Goal: Task Accomplishment & Management: Complete application form

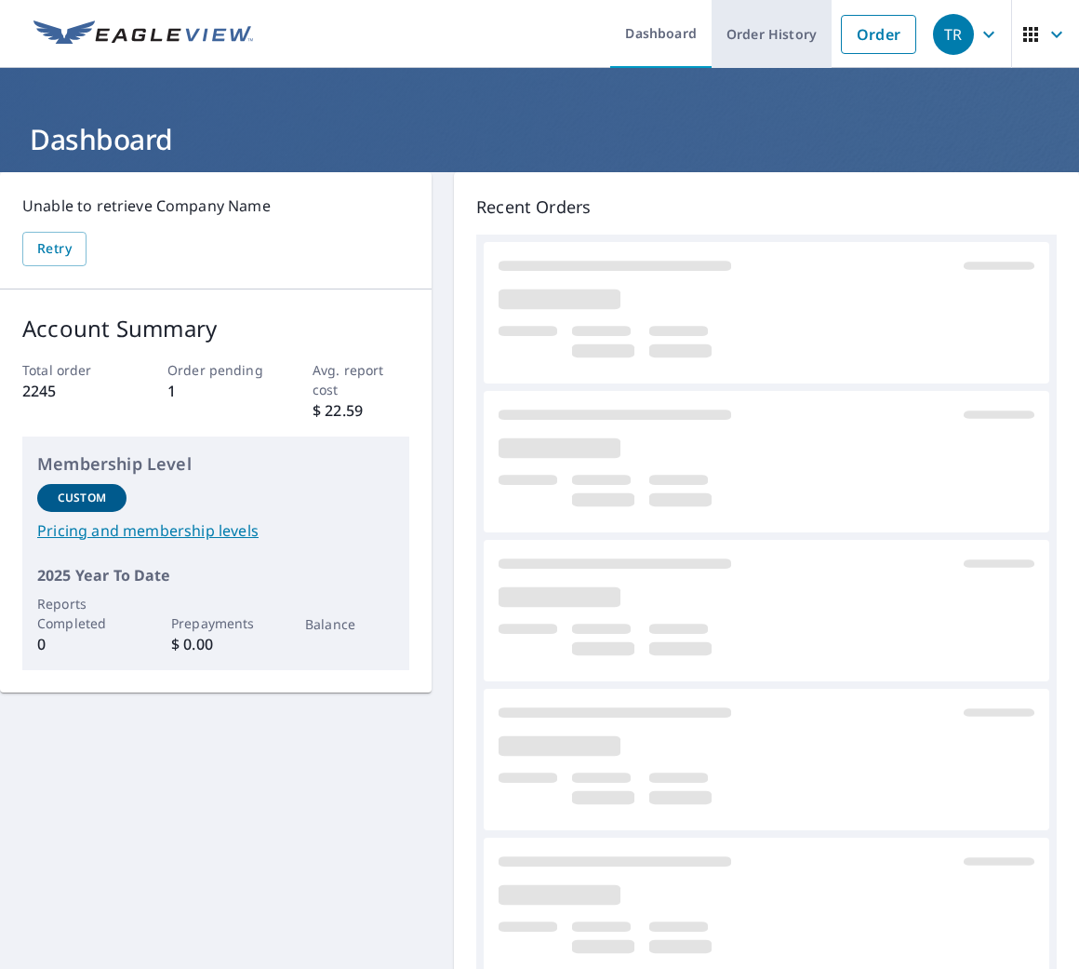
click at [779, 47] on link "Order History" at bounding box center [772, 34] width 120 height 68
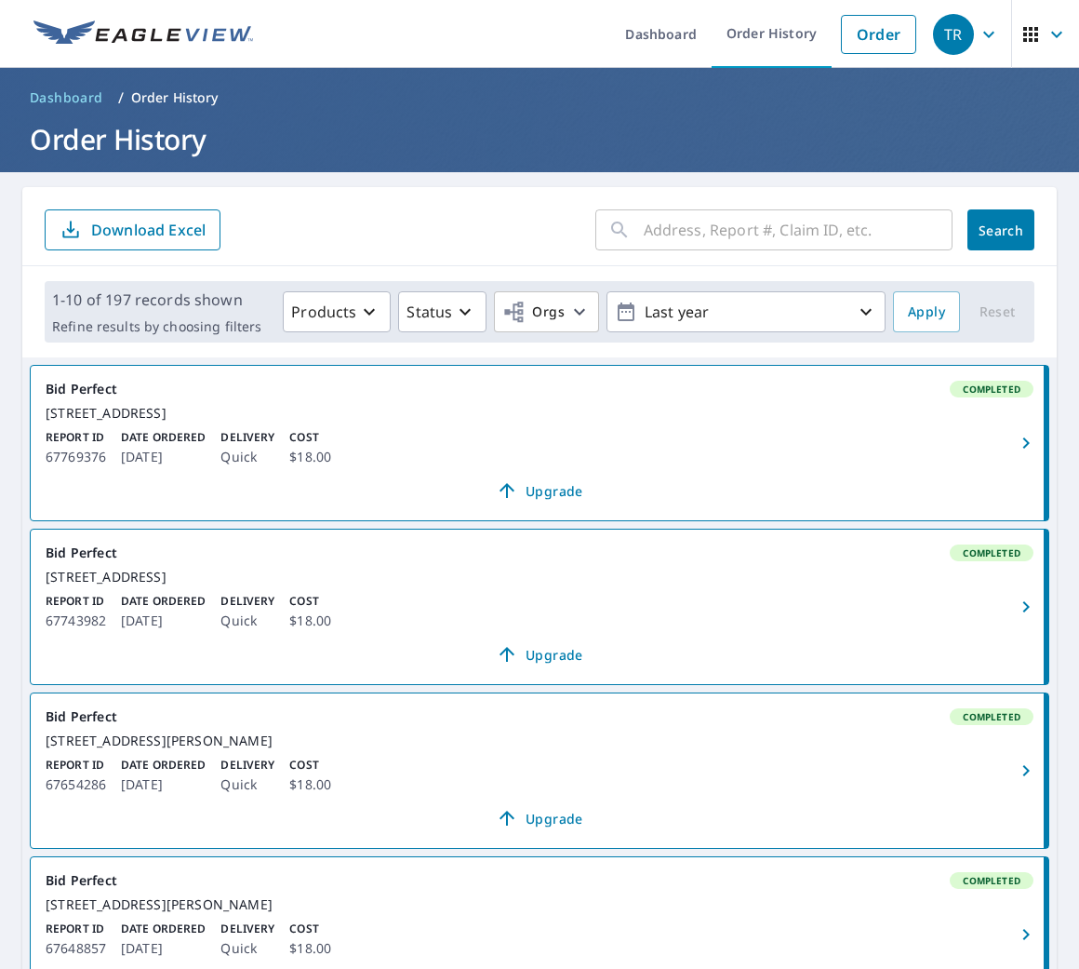
click at [706, 225] on input "text" at bounding box center [798, 230] width 309 height 52
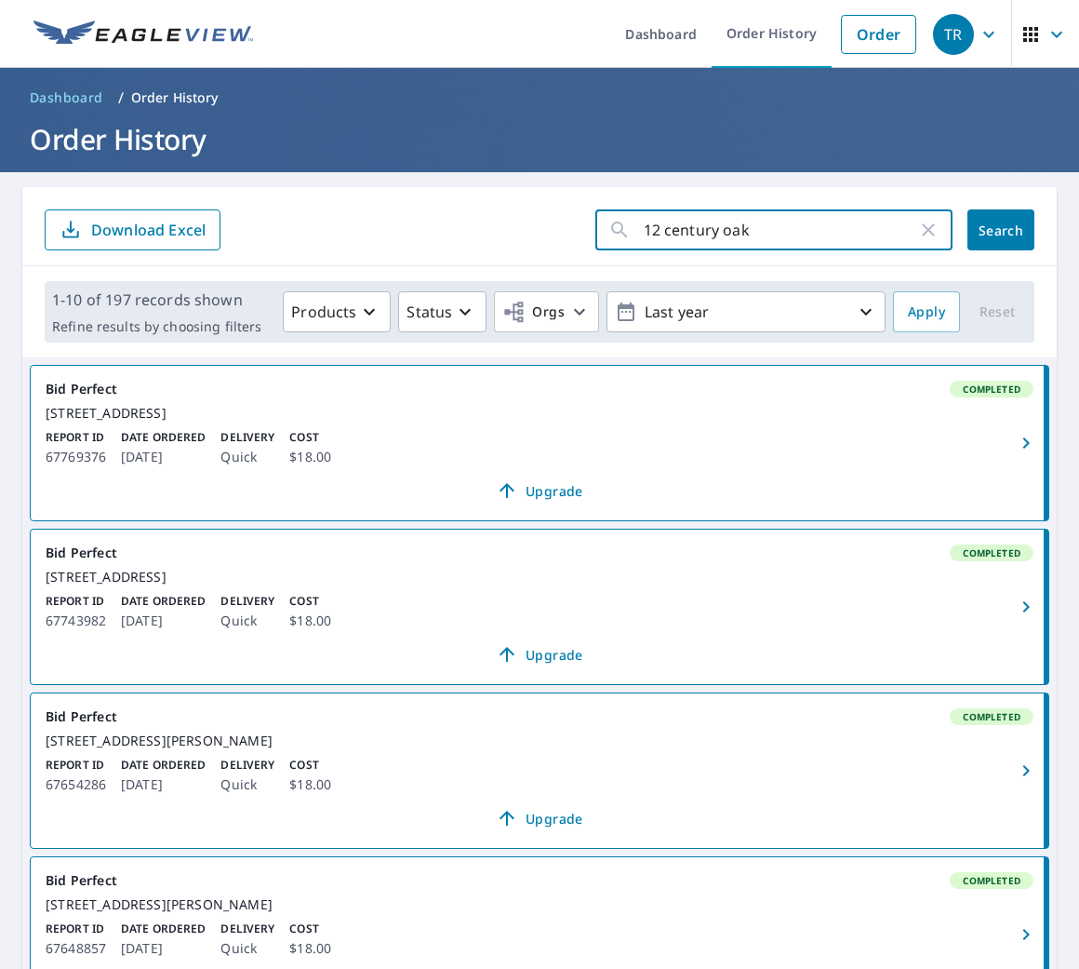
type input "12 century oaks"
click button "Search" at bounding box center [1001, 229] width 67 height 41
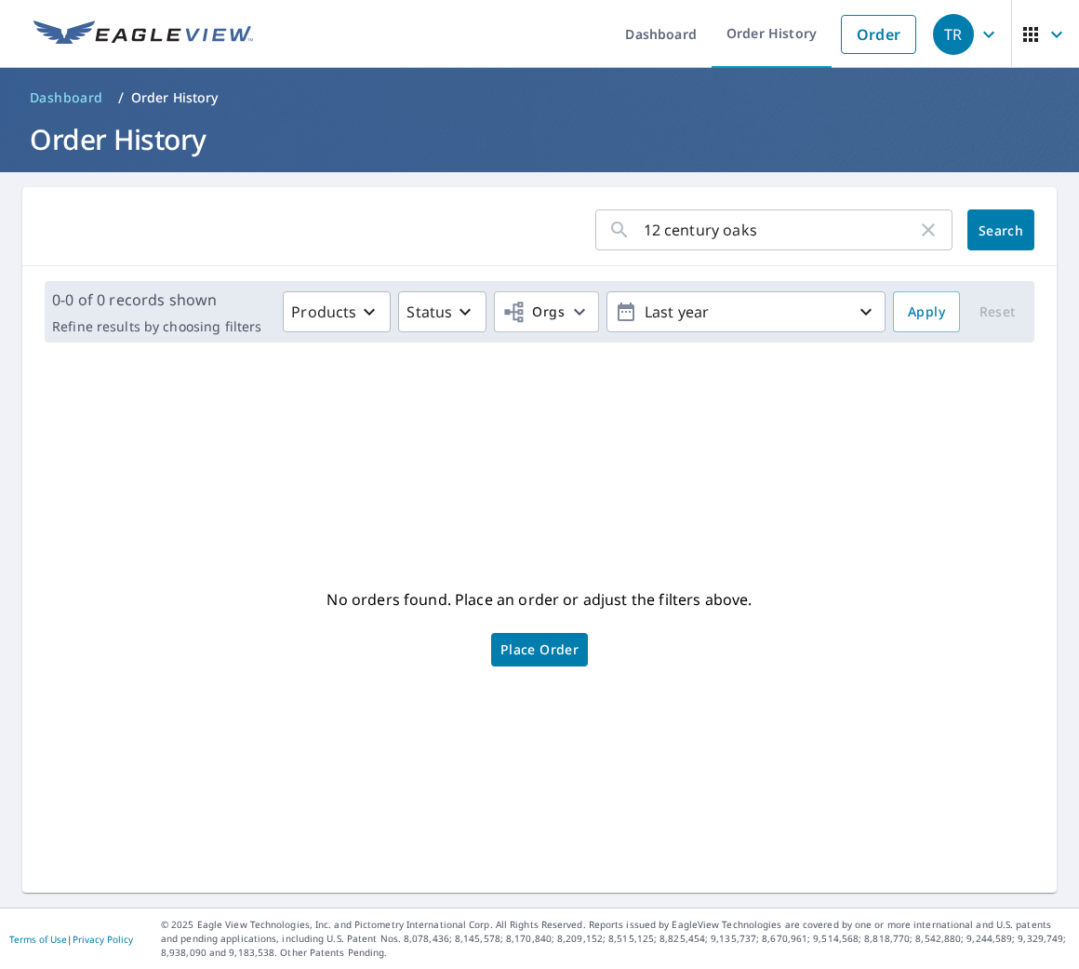
click at [981, 240] on button "Search" at bounding box center [1001, 229] width 67 height 41
click at [645, 318] on p "Last year" at bounding box center [746, 312] width 218 height 33
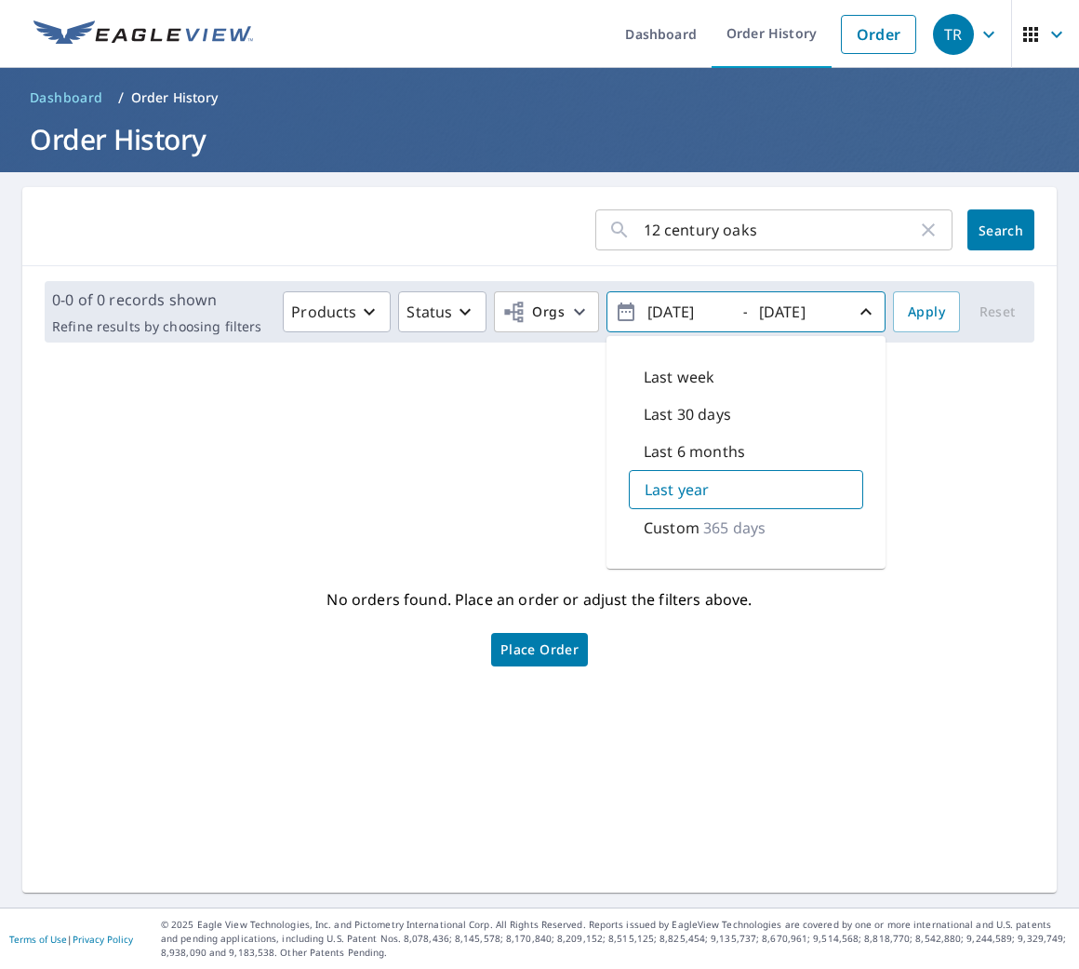
click at [666, 314] on input "[DATE]" at bounding box center [687, 312] width 91 height 30
type input "[DATE]"
click at [898, 336] on div "0-0 of 0 records shown Refine results by choosing filters Products Status Orgs …" at bounding box center [540, 311] width 990 height 61
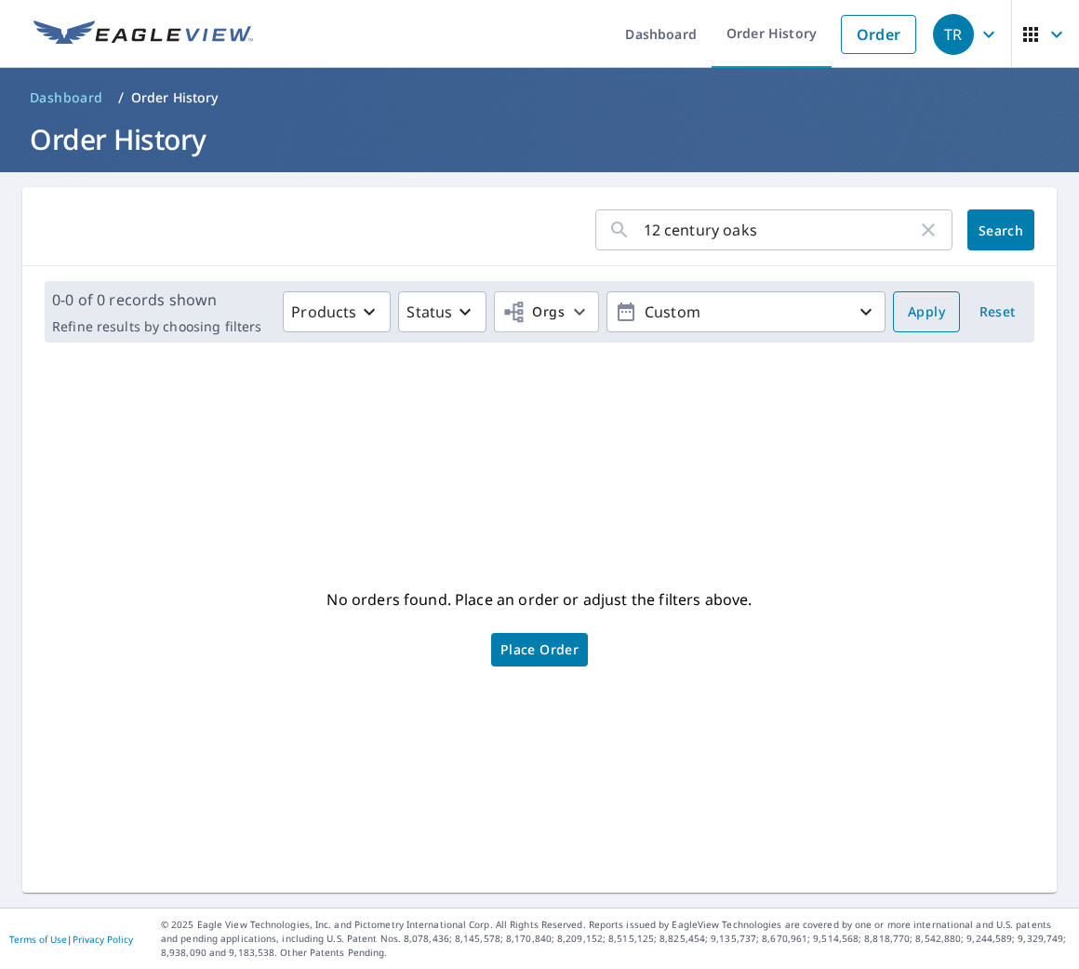
click at [898, 323] on button "Apply" at bounding box center [926, 311] width 67 height 41
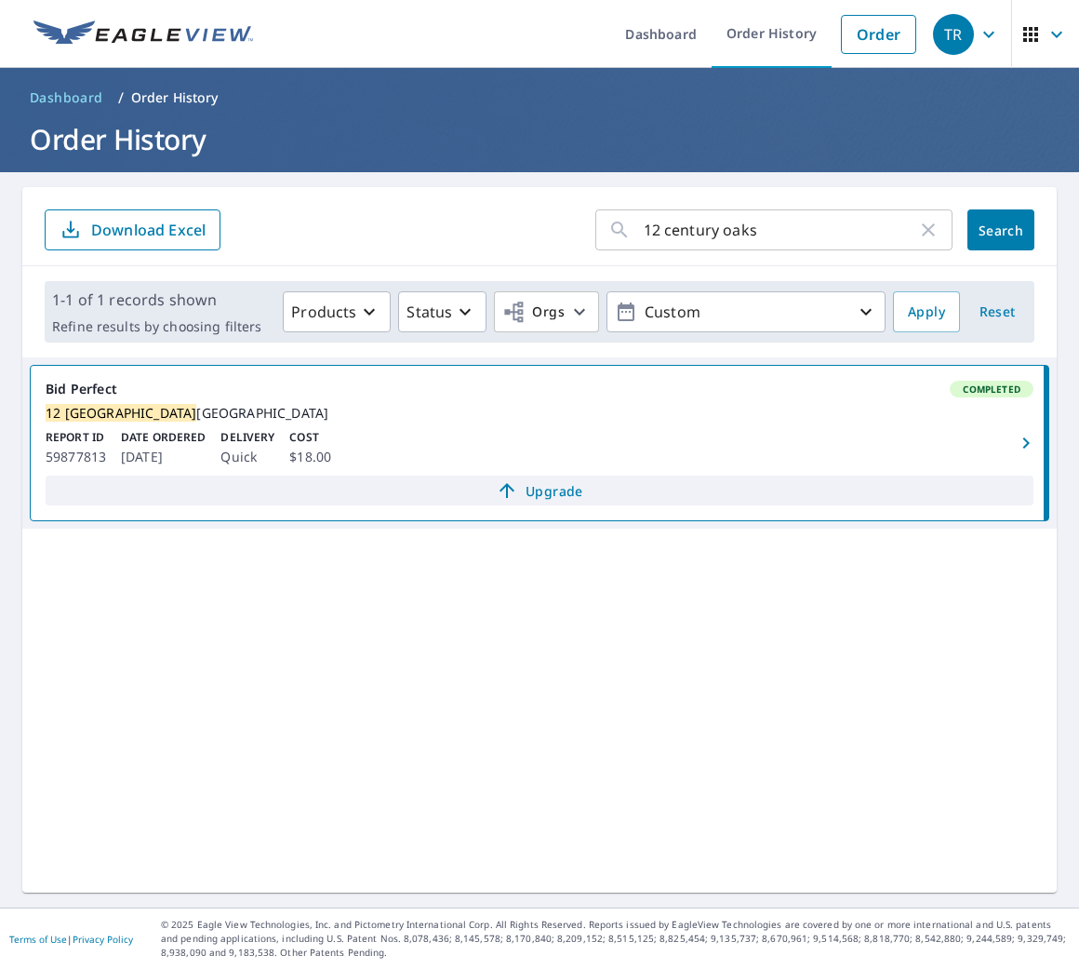
click at [552, 502] on span "Upgrade" at bounding box center [540, 490] width 966 height 22
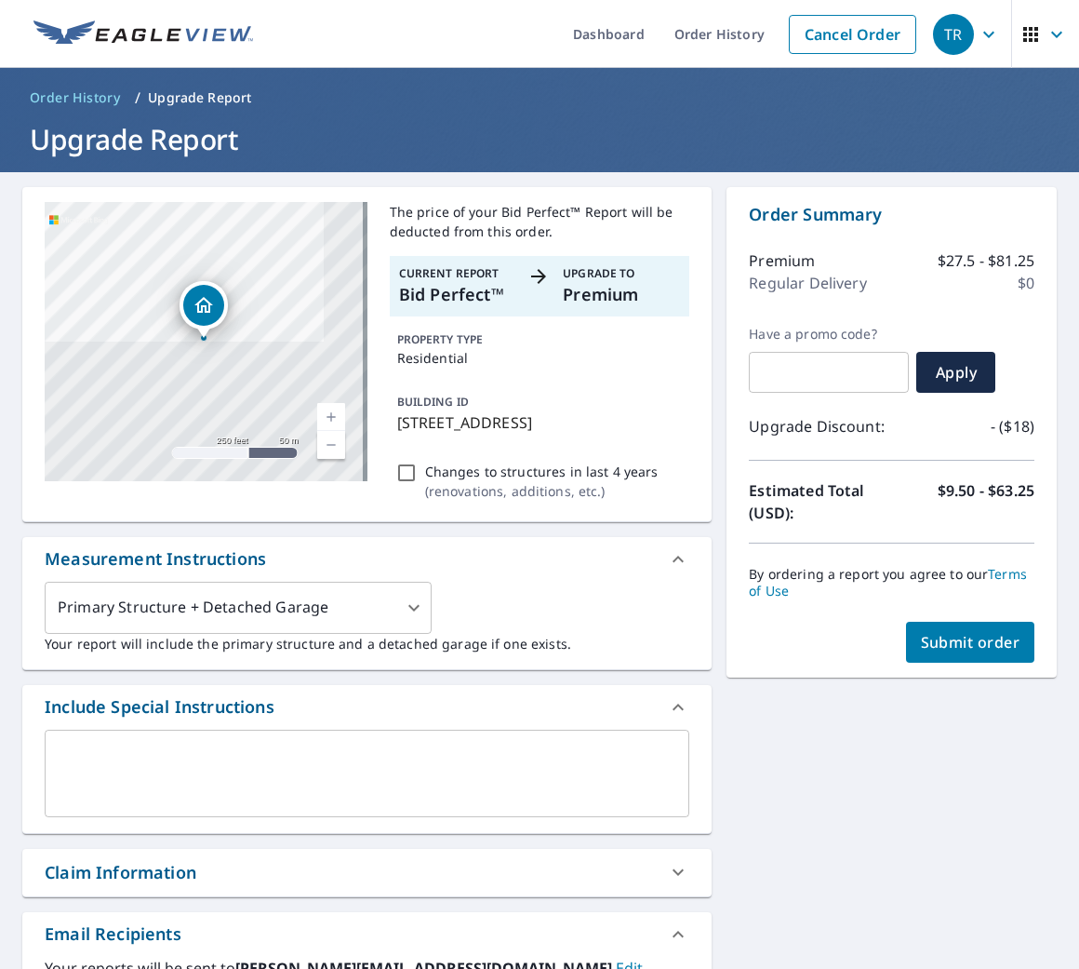
click at [356, 799] on textarea at bounding box center [367, 772] width 619 height 53
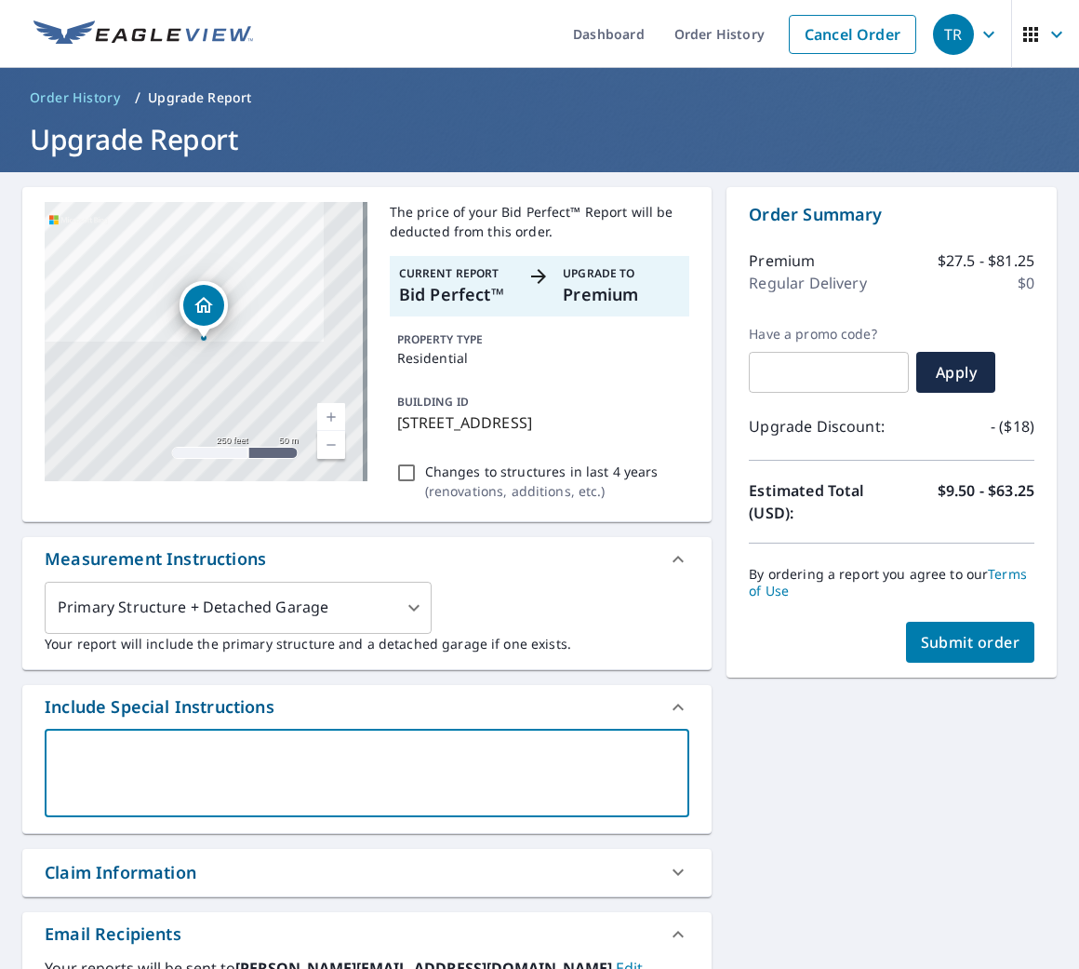
type textarea "r"
type textarea "x"
type textarea "ro"
type textarea "x"
type textarea "roo"
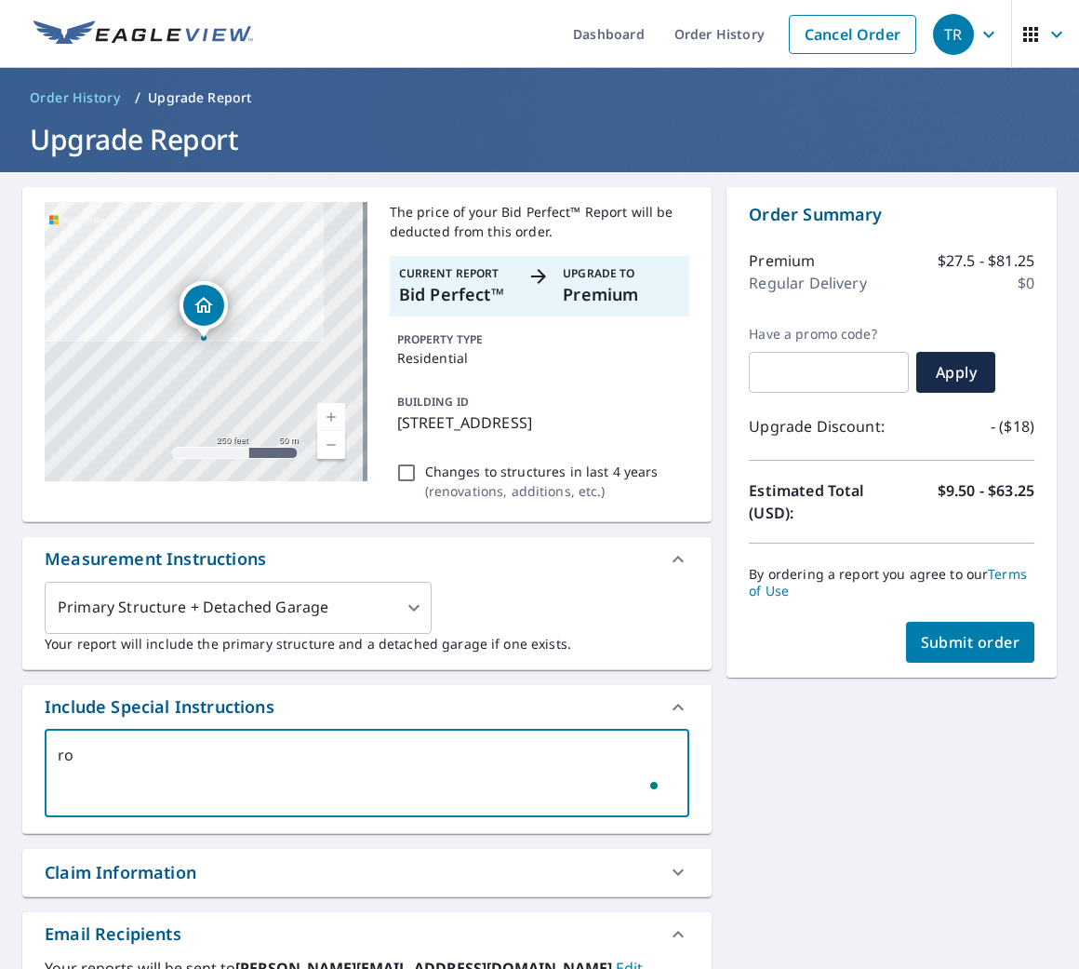
type textarea "x"
type textarea "roof"
type textarea "x"
type textarea "roofl"
type textarea "x"
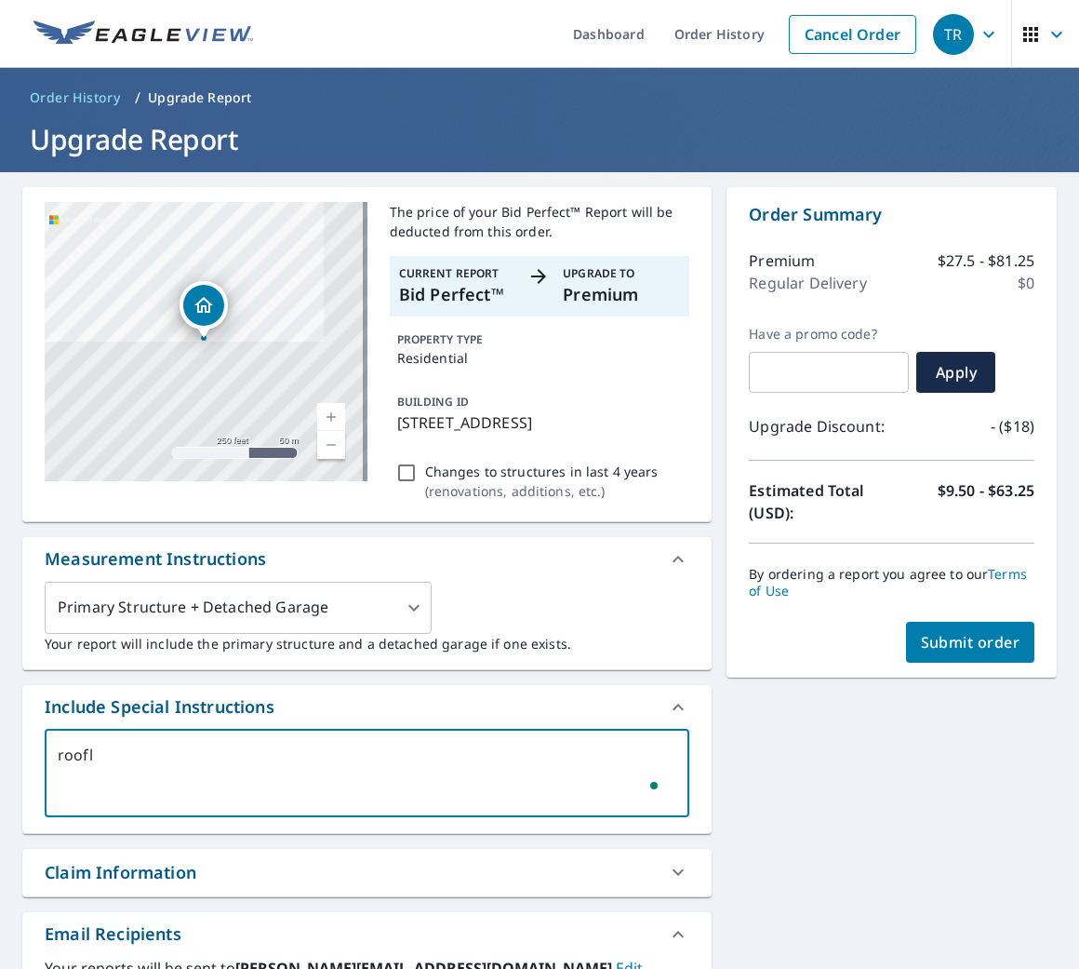
type textarea "roofli"
type textarea "x"
type textarea "rooflif"
type textarea "x"
type textarea "rooflife"
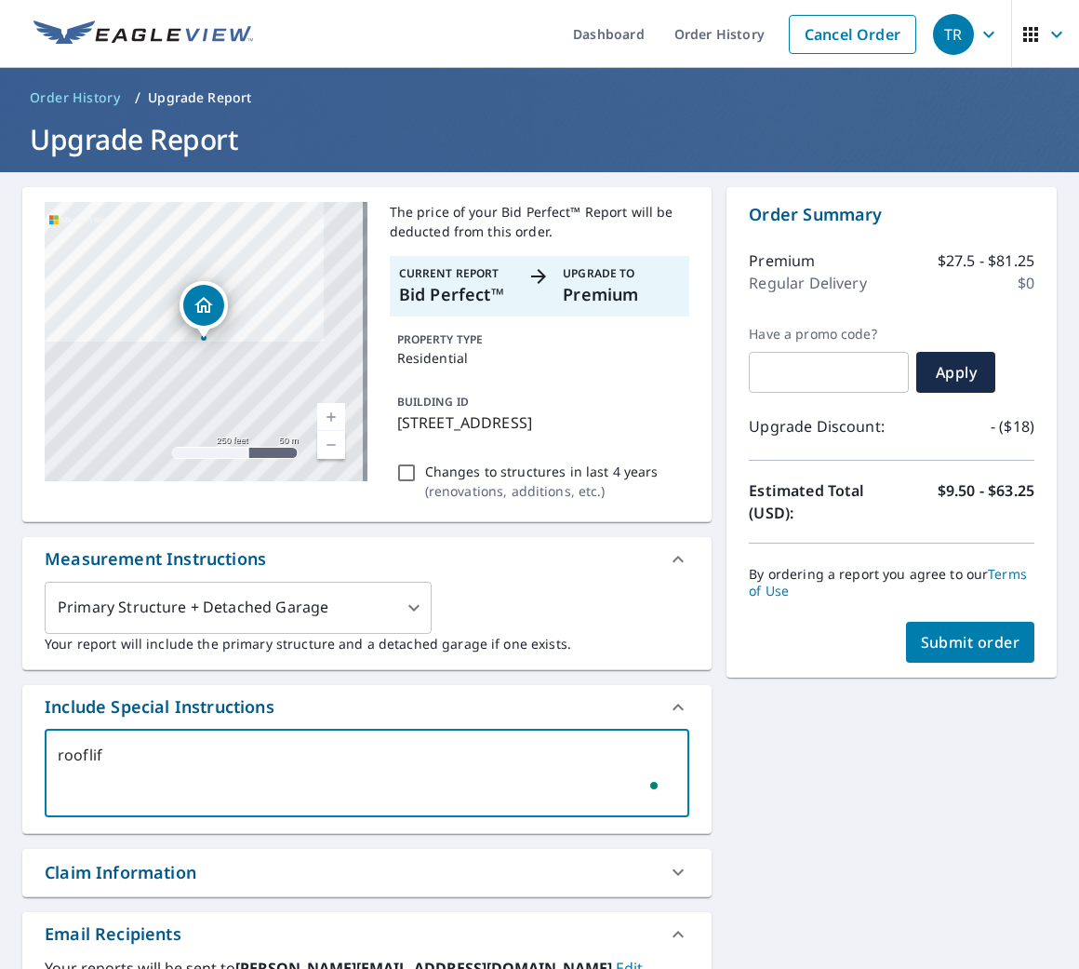
type textarea "x"
type textarea "rooflifei"
type textarea "x"
type textarea "rooflifein"
type textarea "x"
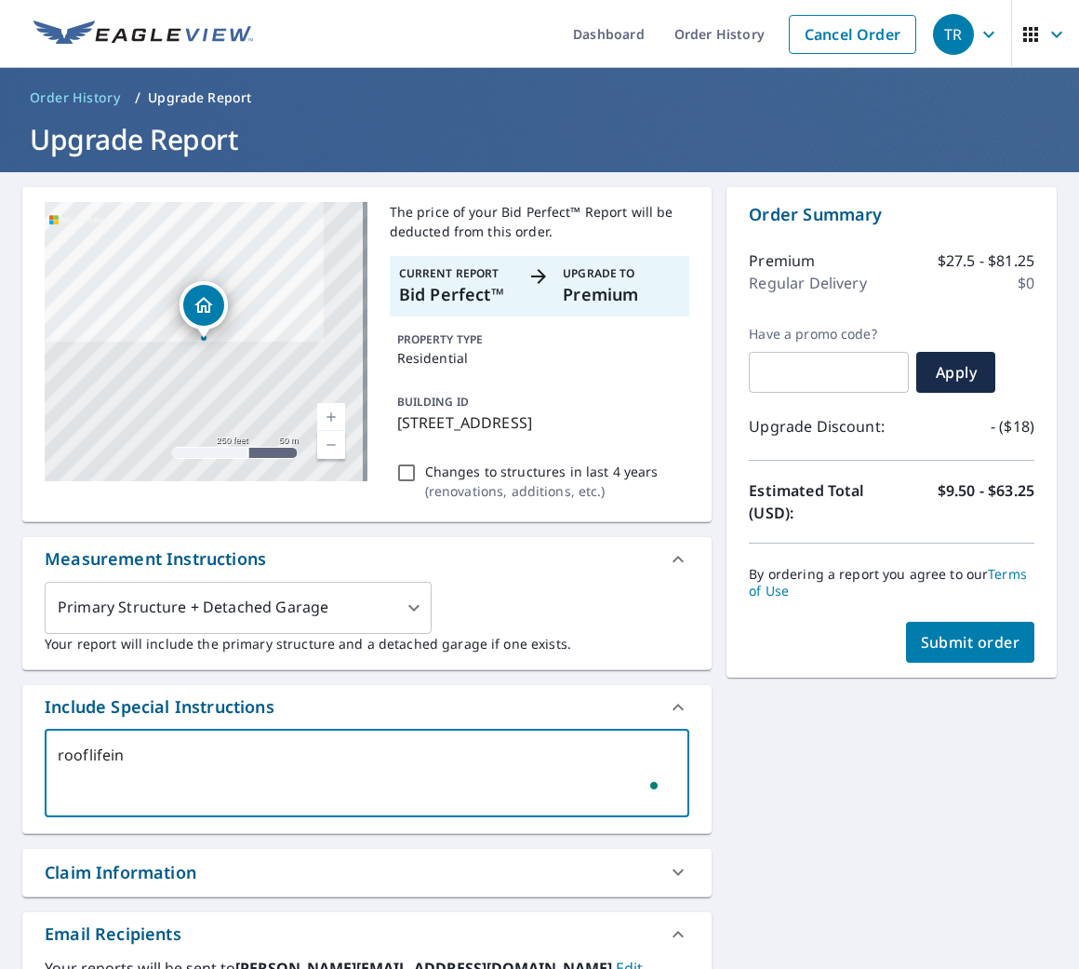
type textarea "rooflifeinc"
type textarea "x"
type textarea "rooflifeinc2"
type textarea "x"
type textarea "rooflifeinc2@"
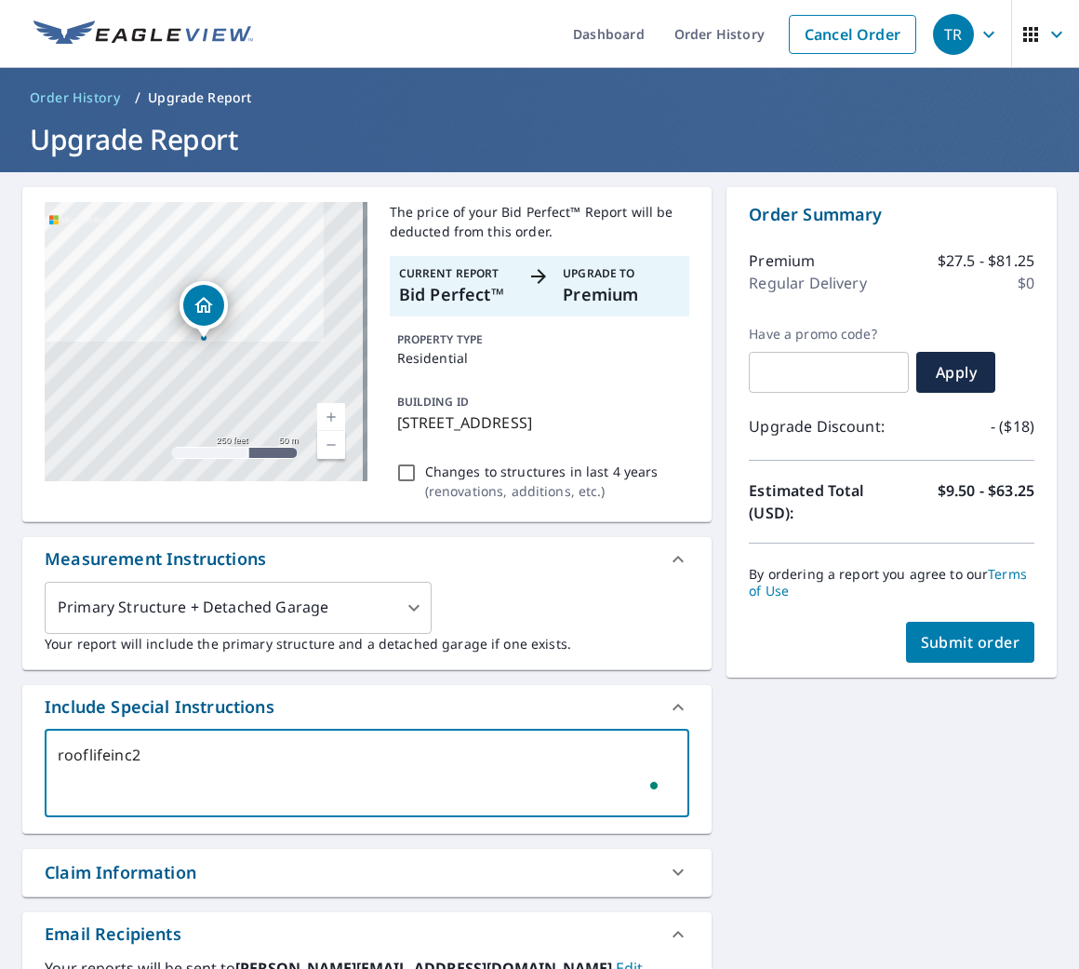
type textarea "x"
type textarea "rooflifeinc2@o"
type textarea "x"
type textarea "rooflifeinc2@ou"
type textarea "x"
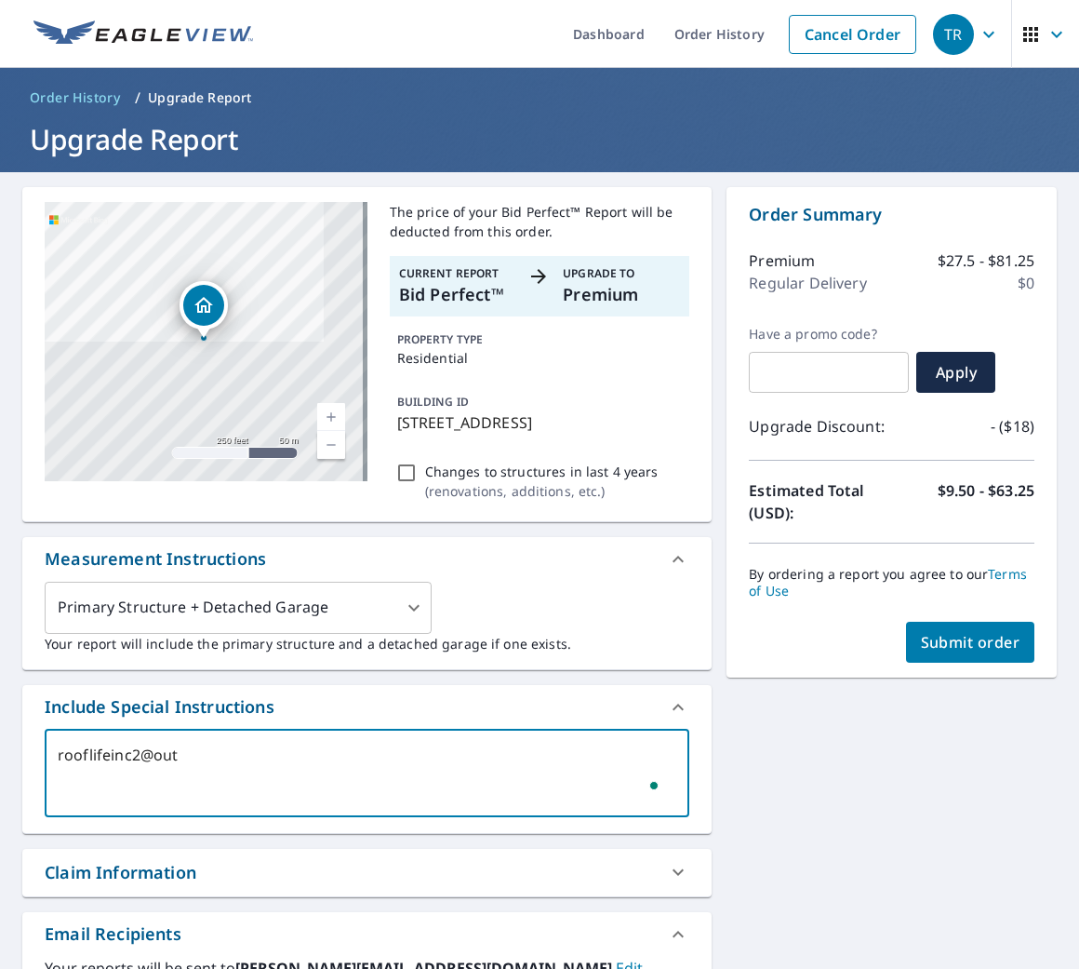
type textarea "rooflifeinc2@outl"
type textarea "x"
